Goal: Task Accomplishment & Management: Manage account settings

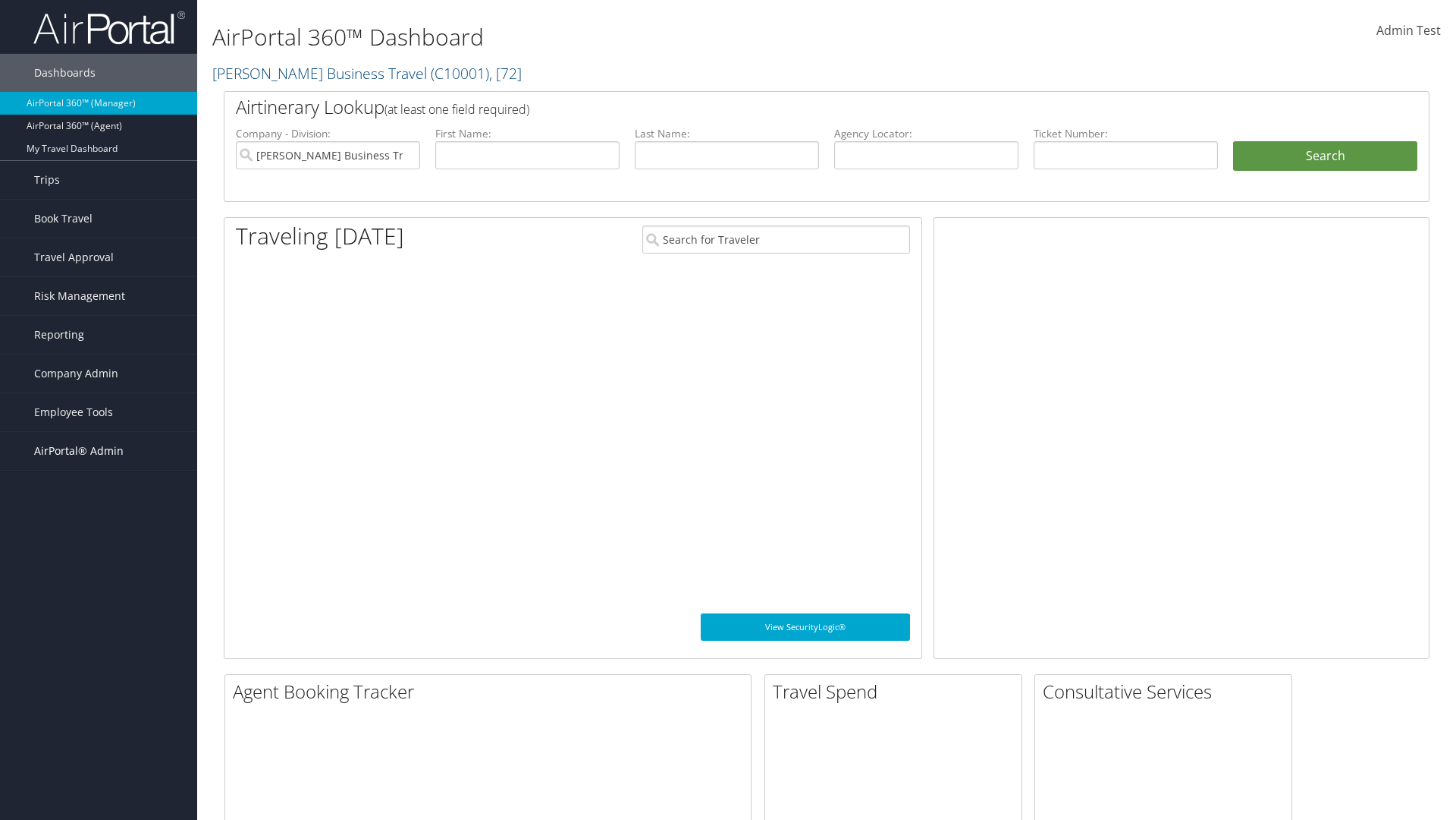
click at [98, 451] on span "AirPortal® Admin" at bounding box center [78, 451] width 89 height 38
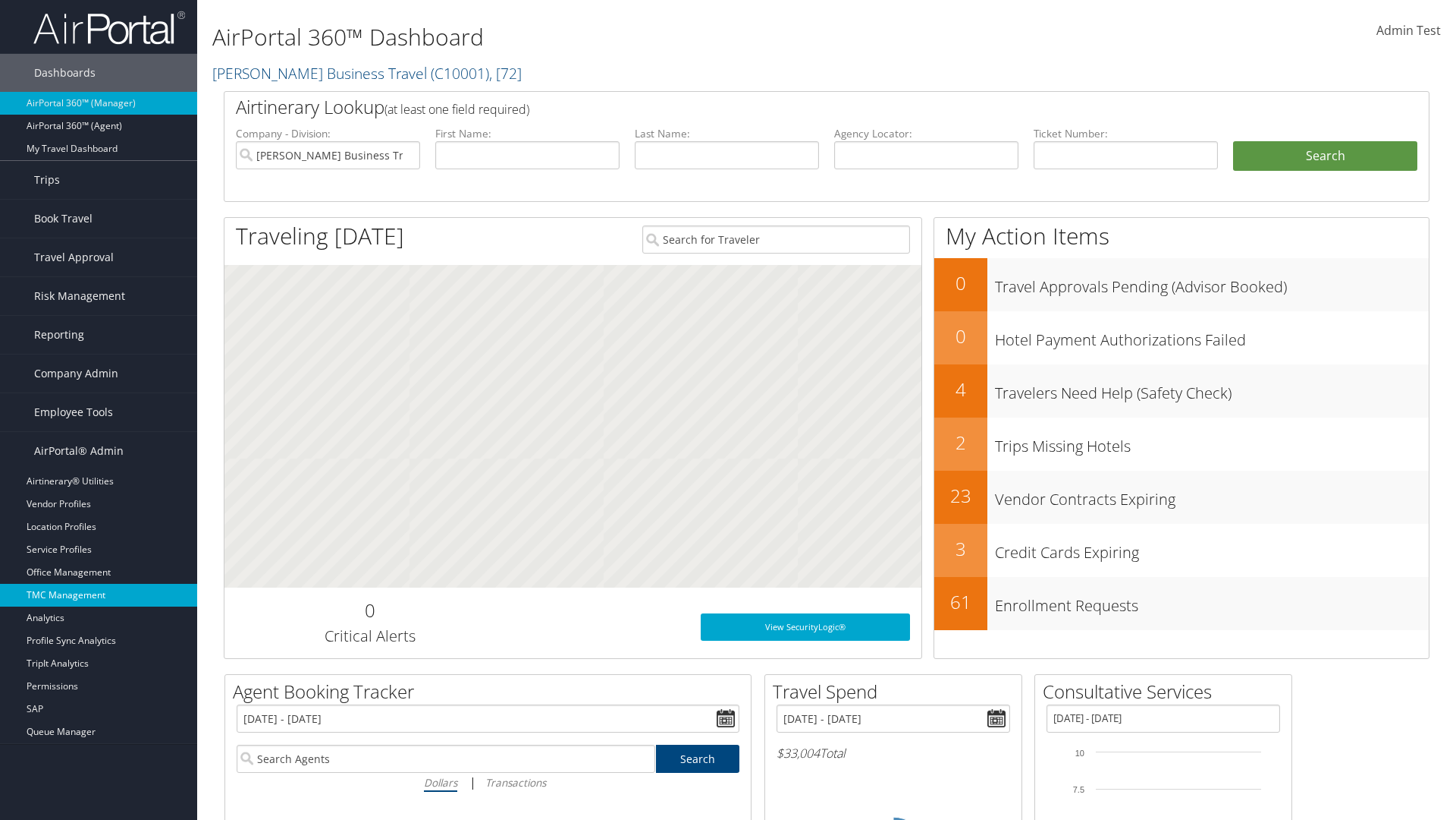
click at [98, 595] on link "TMC Management" at bounding box center [98, 595] width 197 height 23
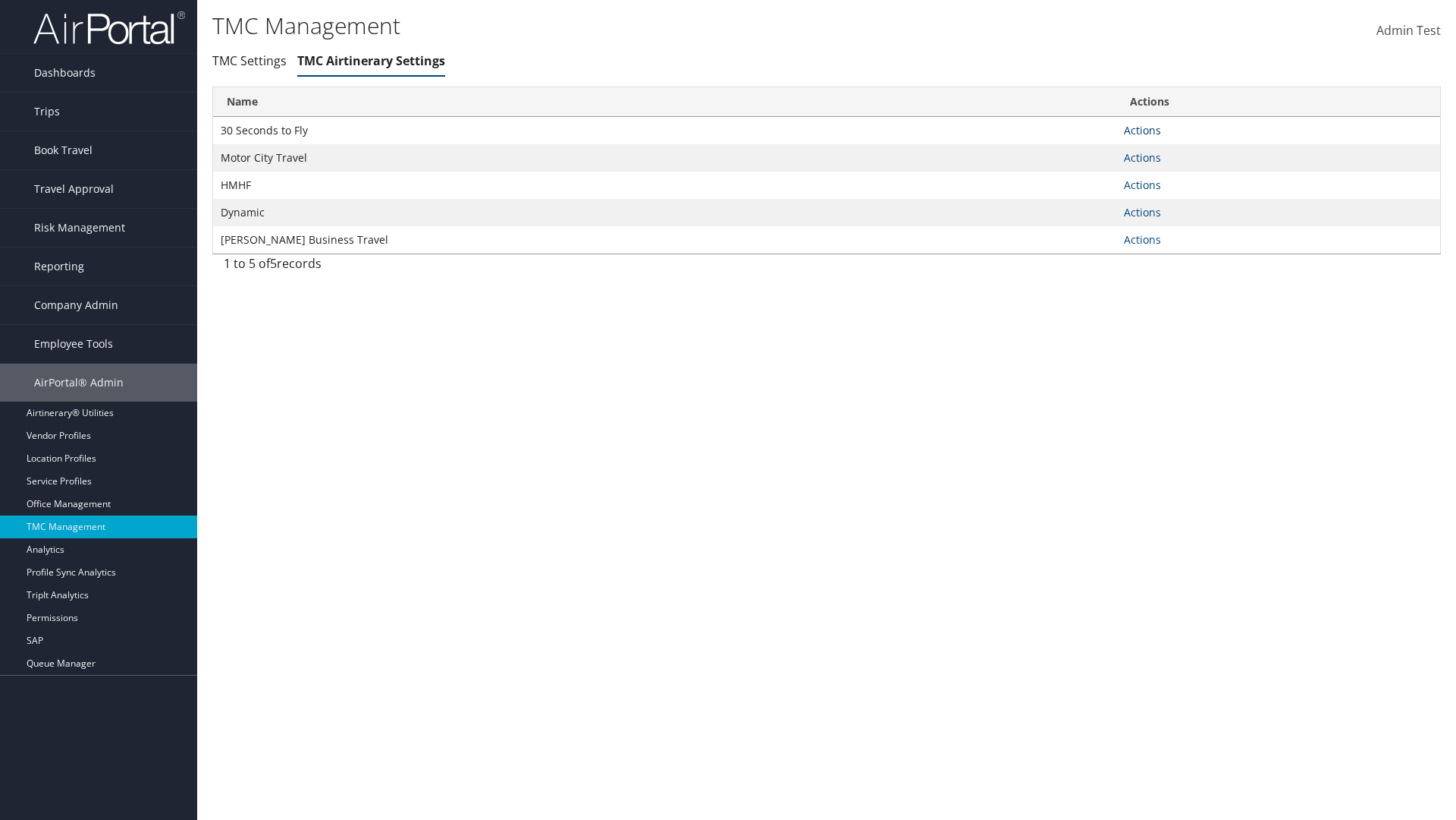
click at [1142, 130] on link "Actions" at bounding box center [1142, 130] width 37 height 15
click at [1086, 178] on link "Manage General notes" at bounding box center [1087, 178] width 139 height 26
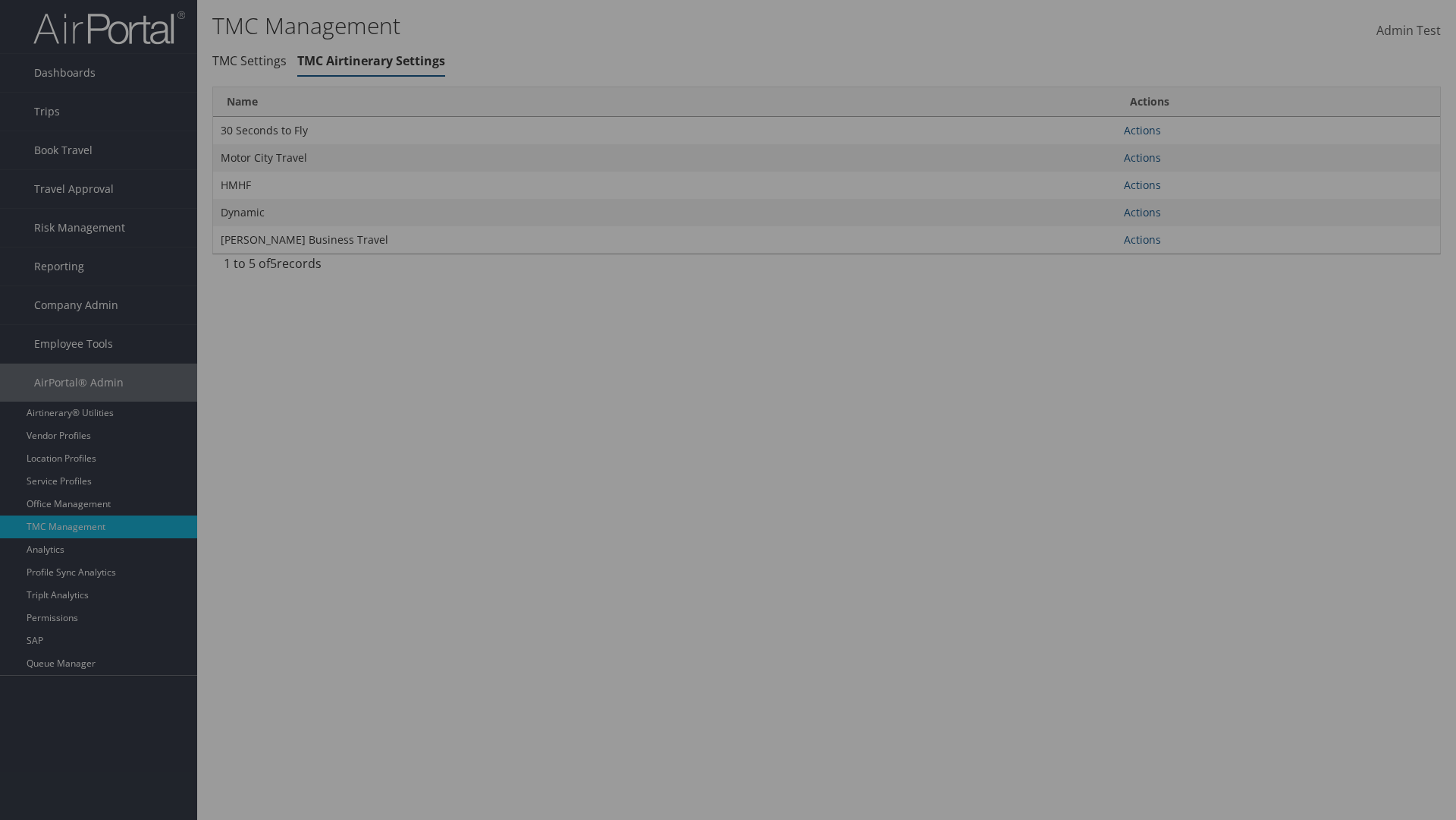
click at [0, 0] on link "Table Actions" at bounding box center [0, 0] width 0 height 0
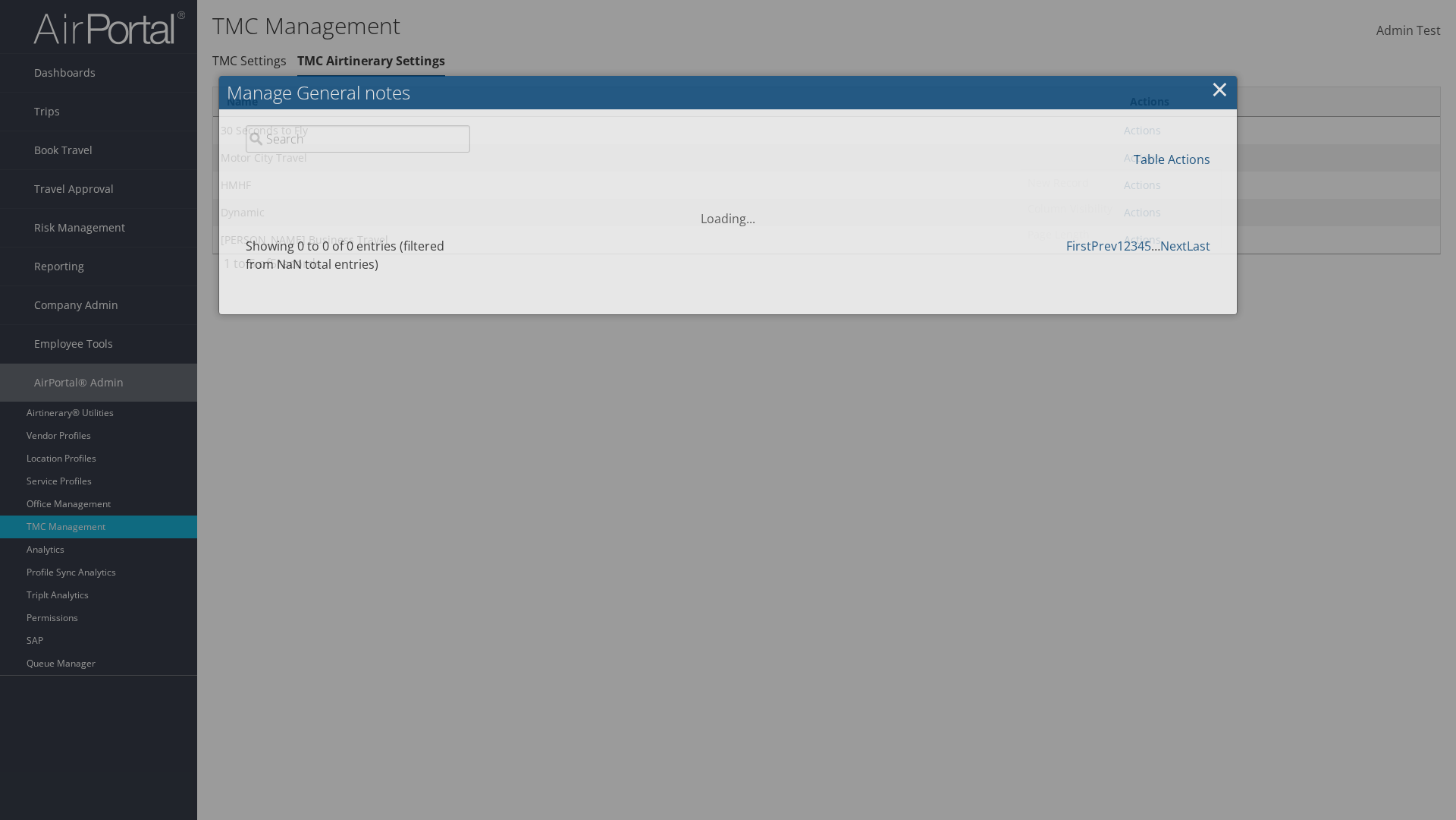
click at [1121, 182] on link "New Record" at bounding box center [1121, 182] width 200 height 26
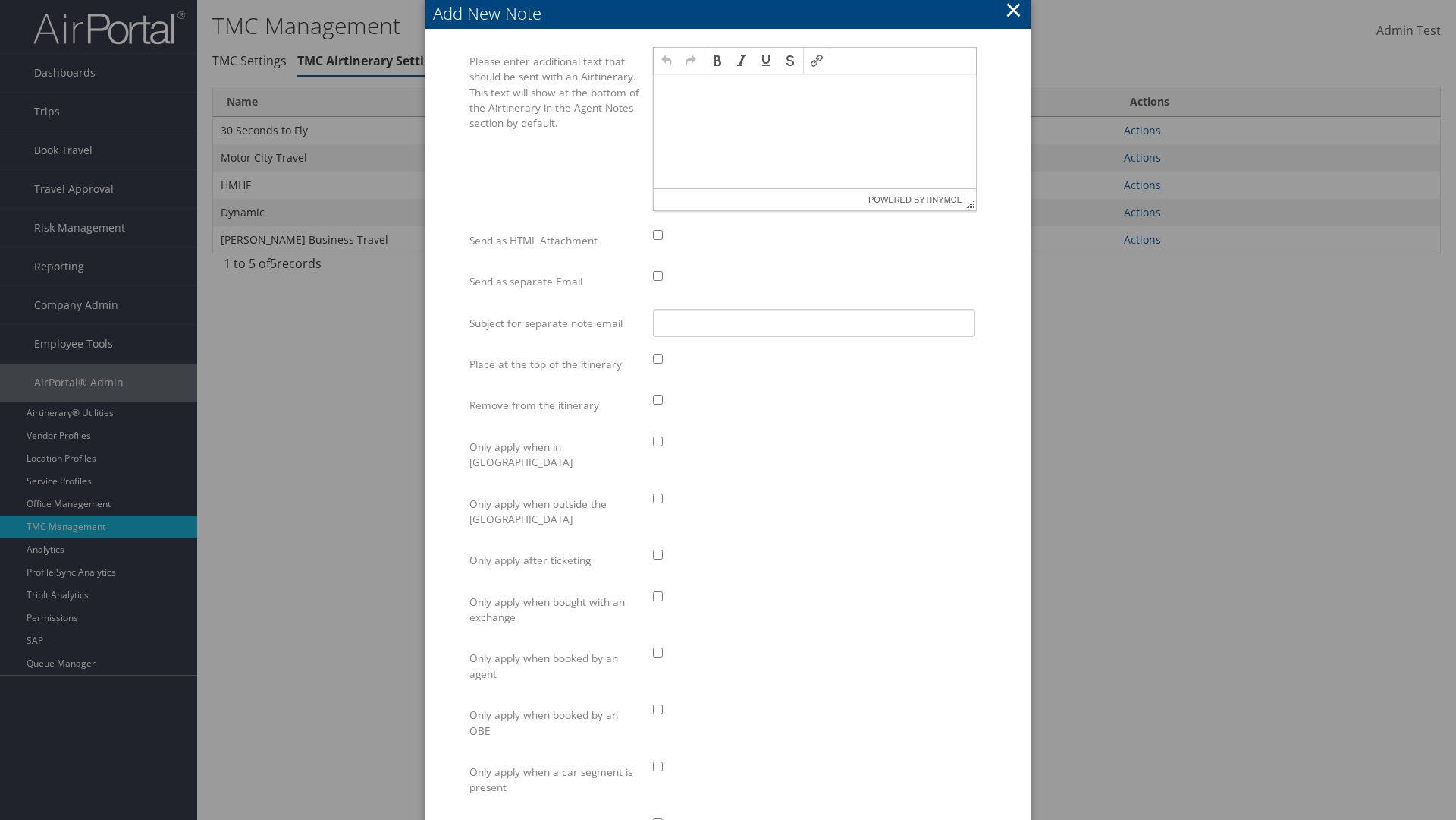
click at [815, 88] on p at bounding box center [815, 88] width 310 height 12
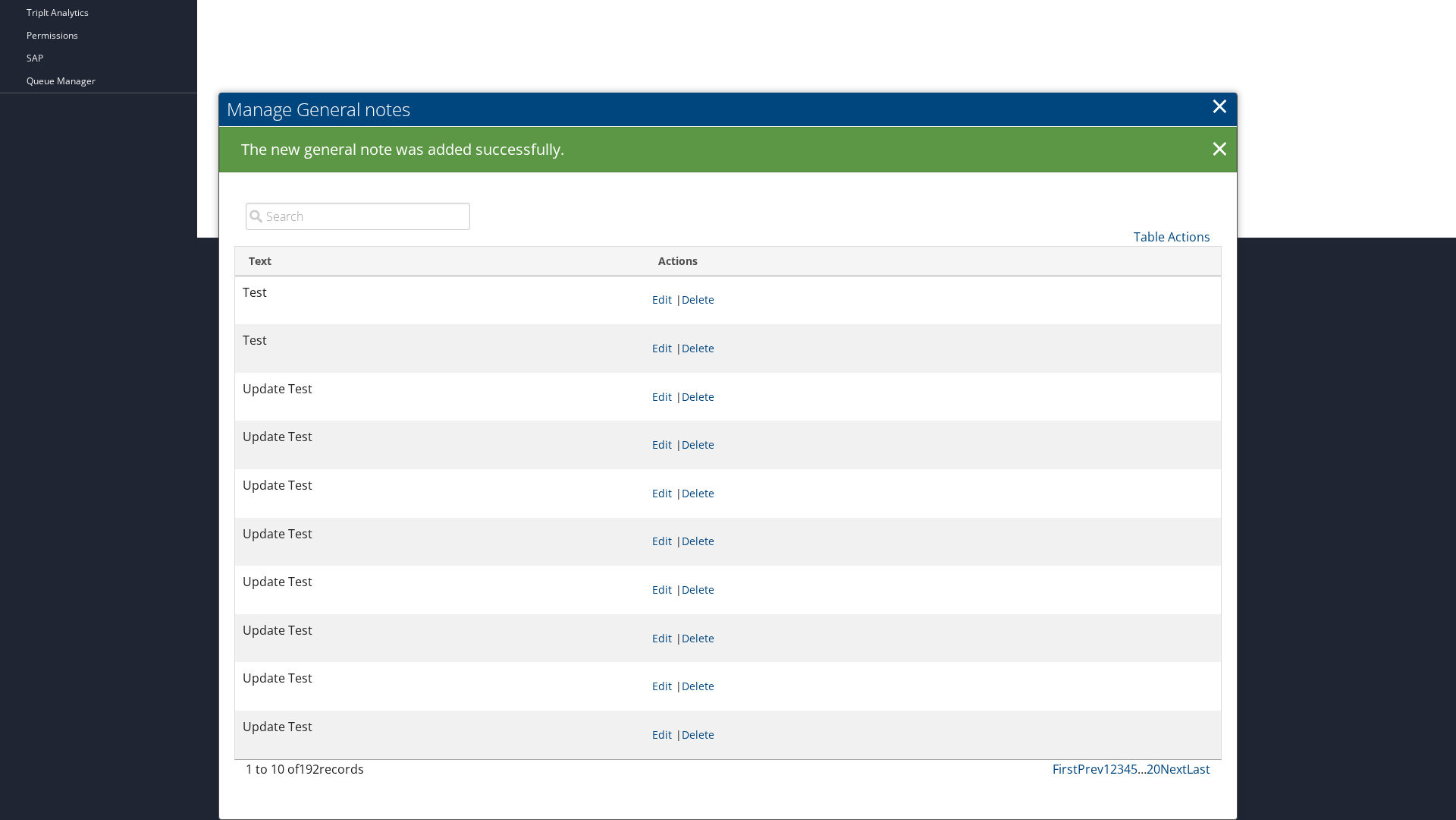
scroll to position [582, 0]
type input "Test"
click at [0, 0] on link "Manage General notes" at bounding box center [0, 0] width 0 height 0
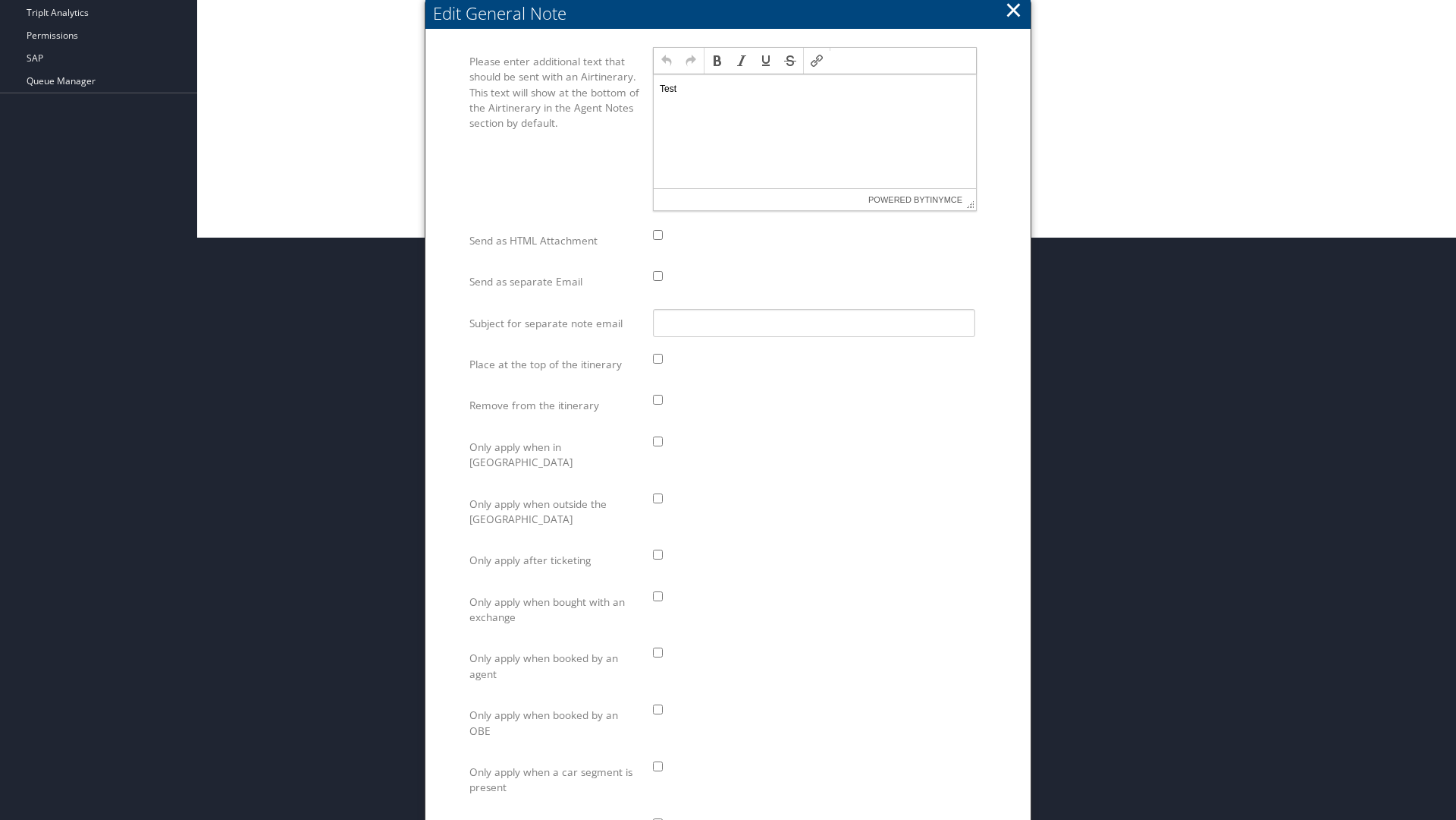
scroll to position [0, 0]
click at [815, 88] on p "Test" at bounding box center [815, 88] width 310 height 12
